Goal: Information Seeking & Learning: Learn about a topic

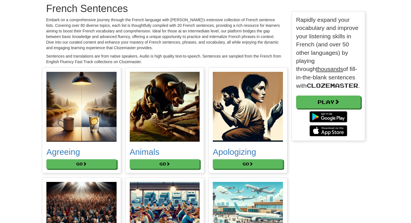
scroll to position [26, 0]
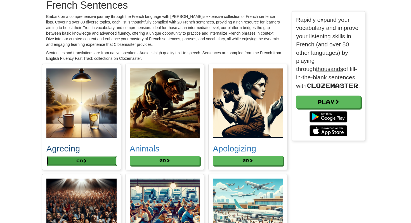
click at [106, 158] on button "Go" at bounding box center [82, 160] width 70 height 9
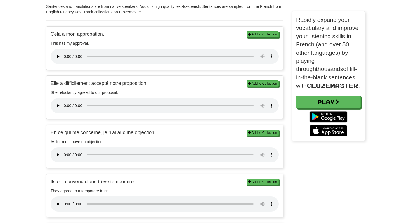
scroll to position [159, 0]
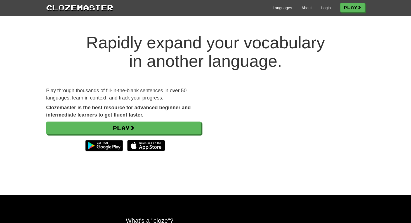
scroll to position [5, 0]
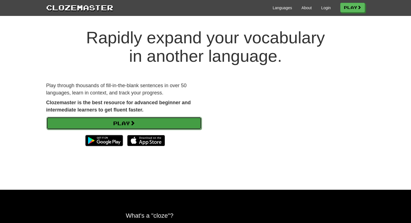
click at [144, 122] on link "Play" at bounding box center [123, 123] width 155 height 13
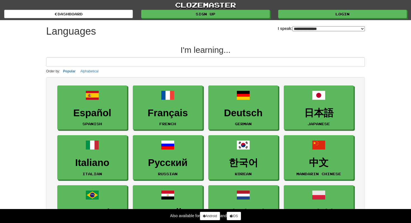
select select "*******"
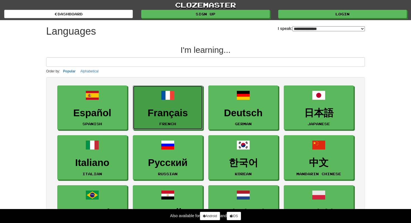
click at [144, 122] on link "Français French" at bounding box center [168, 107] width 70 height 44
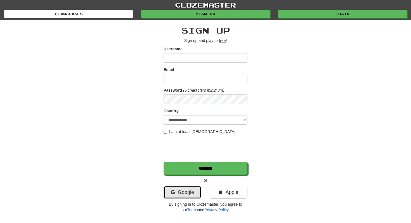
click at [193, 197] on link "Google" at bounding box center [182, 192] width 38 height 13
